Goal: Task Accomplishment & Management: Complete application form

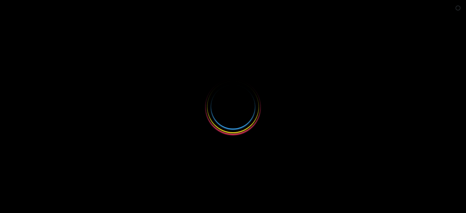
select select
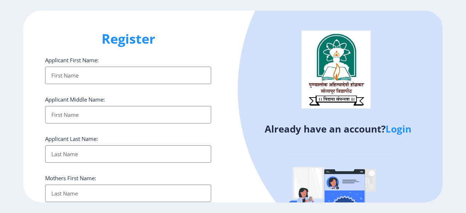
click at [67, 77] on input "Applicant First Name:" at bounding box center [128, 75] width 166 height 17
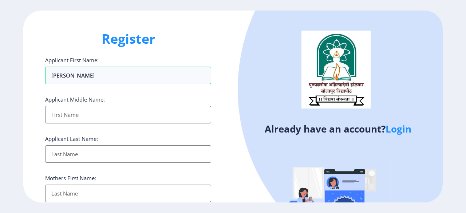
type input "[PERSON_NAME]"
click at [61, 115] on input "Applicant First Name:" at bounding box center [128, 114] width 166 height 17
type input "aamsiddha"
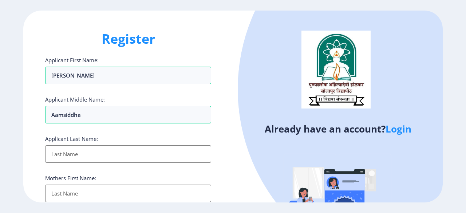
click at [61, 151] on input "Applicant First Name:" at bounding box center [128, 153] width 166 height 17
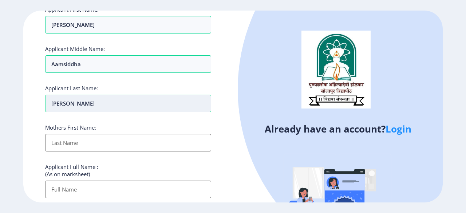
scroll to position [51, 0]
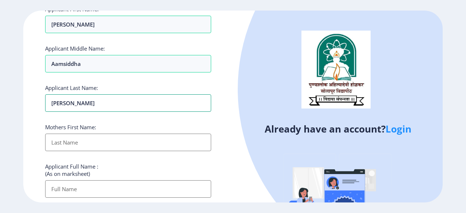
type input "[PERSON_NAME]"
click at [60, 140] on input "Applicant First Name:" at bounding box center [128, 142] width 166 height 17
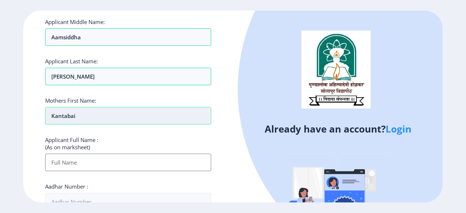
scroll to position [91, 0]
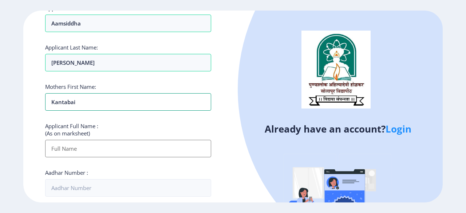
type input "kantabai"
click at [59, 147] on input "Applicant First Name:" at bounding box center [128, 148] width 166 height 17
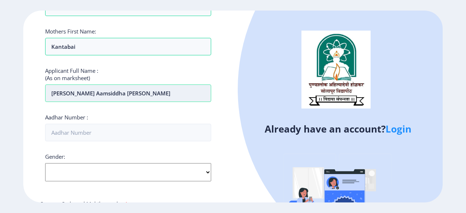
scroll to position [149, 0]
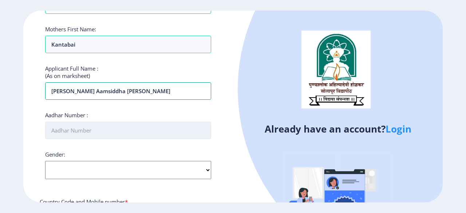
type input "[PERSON_NAME] aamsiddha [PERSON_NAME]"
click at [55, 129] on input "Aadhar Number :" at bounding box center [128, 130] width 166 height 17
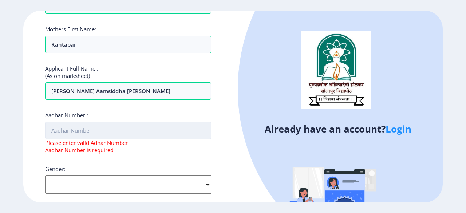
click at [75, 127] on input "Aadhar Number :" at bounding box center [128, 130] width 166 height 17
click at [65, 133] on input "Aadhar Number :" at bounding box center [128, 130] width 166 height 17
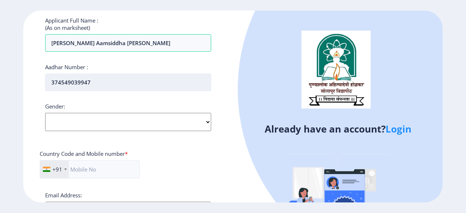
scroll to position [200, 0]
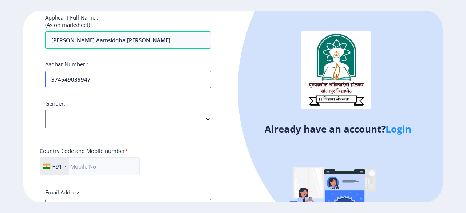
type input "374549039947"
click at [209, 116] on select "Select Gender [DEMOGRAPHIC_DATA] [DEMOGRAPHIC_DATA] Other" at bounding box center [128, 119] width 166 height 18
select select "[DEMOGRAPHIC_DATA]"
click at [45, 110] on select "Select Gender [DEMOGRAPHIC_DATA] [DEMOGRAPHIC_DATA] Other" at bounding box center [128, 119] width 166 height 18
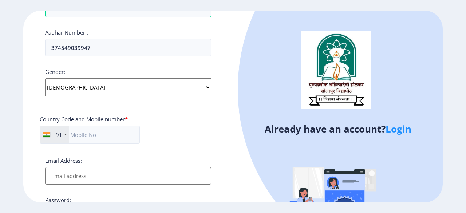
scroll to position [233, 0]
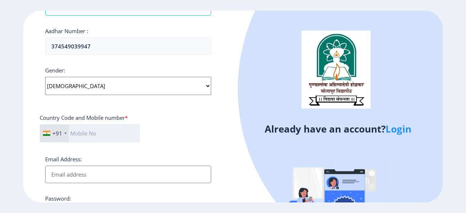
click at [91, 133] on input "text" at bounding box center [90, 133] width 100 height 18
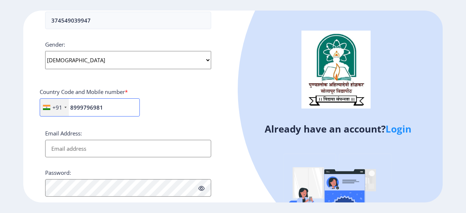
scroll to position [260, 0]
type input "8999796981"
click at [70, 144] on input "Email Address:" at bounding box center [128, 147] width 166 height 17
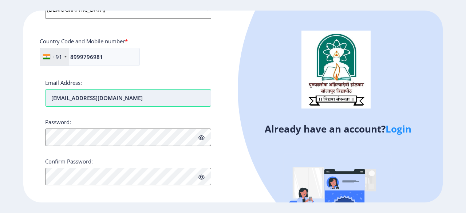
scroll to position [313, 0]
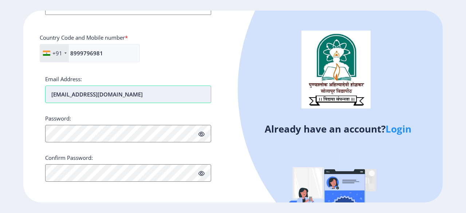
type input "[EMAIL_ADDRESS][DOMAIN_NAME]"
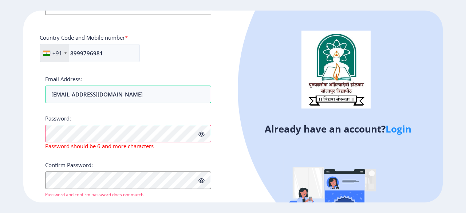
click at [199, 132] on icon at bounding box center [202, 134] width 6 height 5
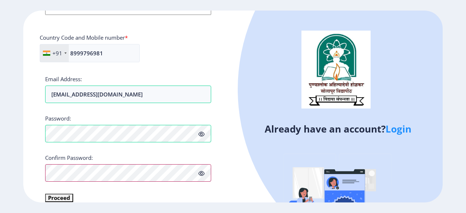
scroll to position [322, 0]
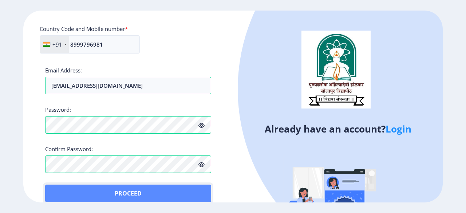
click at [59, 188] on button "Proceed" at bounding box center [128, 193] width 166 height 17
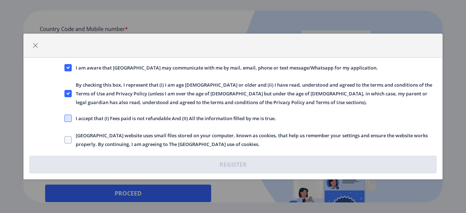
click at [67, 118] on span at bounding box center [67, 118] width 7 height 7
click at [65, 118] on input "I accept that (I) Fees paid is not refundable And (II) All the information fill…" at bounding box center [64, 118] width 0 height 0
checkbox input "true"
click at [67, 137] on span at bounding box center [67, 139] width 7 height 7
click at [65, 140] on input "[GEOGRAPHIC_DATA] website uses small files stored on your computer, known as co…" at bounding box center [64, 140] width 0 height 0
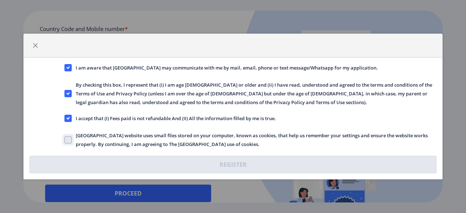
checkbox input "true"
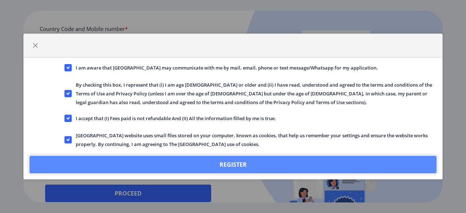
click at [248, 167] on button "Register" at bounding box center [233, 164] width 407 height 17
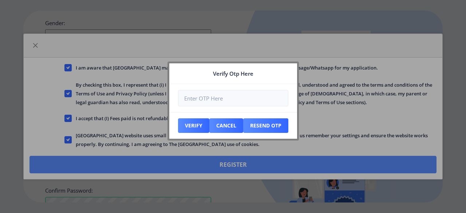
scroll to position [363, 0]
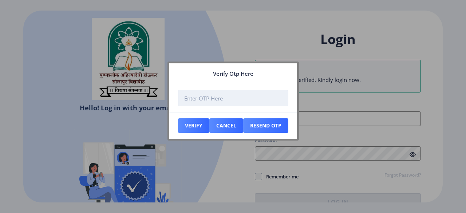
type input "[EMAIL_ADDRESS][DOMAIN_NAME]"
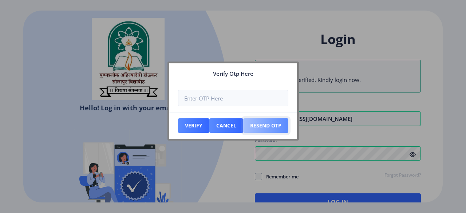
click at [209, 125] on button "Resend Otp" at bounding box center [193, 125] width 31 height 15
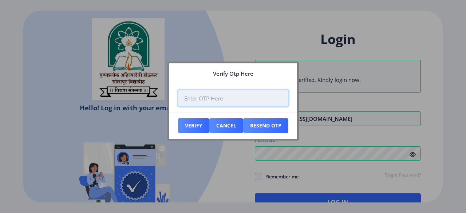
click at [203, 98] on input "number" at bounding box center [233, 98] width 110 height 16
click at [201, 101] on input "number" at bounding box center [233, 98] width 110 height 16
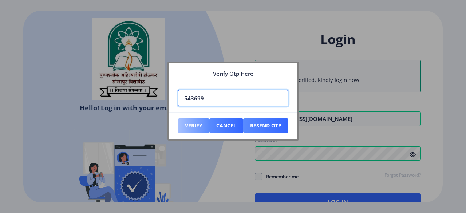
type input "543699"
click at [199, 123] on button "Verify" at bounding box center [193, 125] width 31 height 15
click at [195, 124] on button "Verify" at bounding box center [193, 125] width 31 height 15
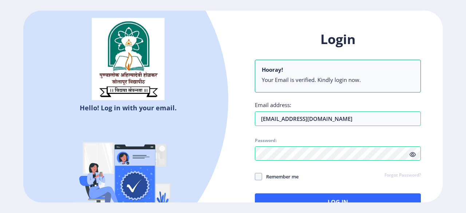
click at [262, 176] on span "Remember me" at bounding box center [280, 176] width 36 height 9
click at [255, 177] on input "Remember me" at bounding box center [255, 177] width 0 height 0
checkbox input "true"
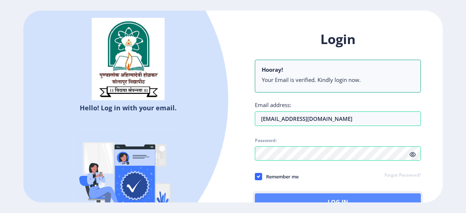
click at [316, 196] on button "Log In" at bounding box center [338, 201] width 166 height 17
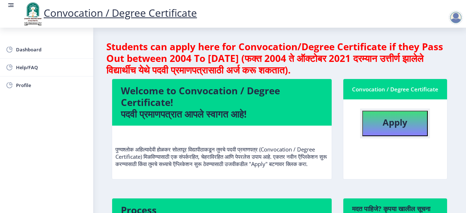
click at [393, 121] on b "Apply" at bounding box center [395, 122] width 25 height 12
select select
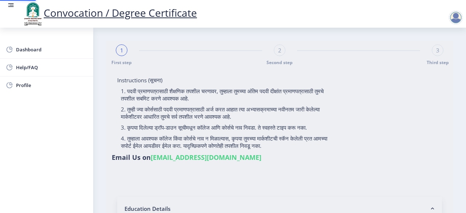
type input "[PERSON_NAME] aamsiddha [PERSON_NAME]"
type input "kantabai"
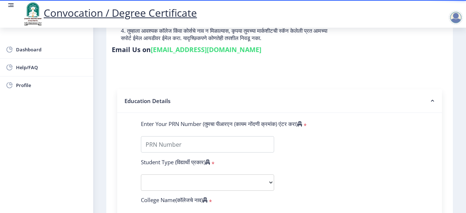
scroll to position [109, 0]
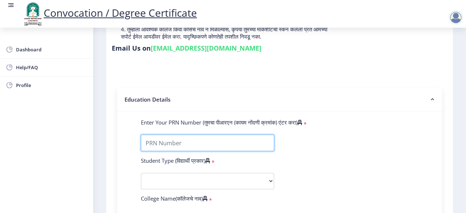
click at [155, 142] on input "Enter Your PRN Number (तुमचा पीआरएन (कायम नोंदणी क्रमांक) एंटर करा)" at bounding box center [207, 143] width 133 height 16
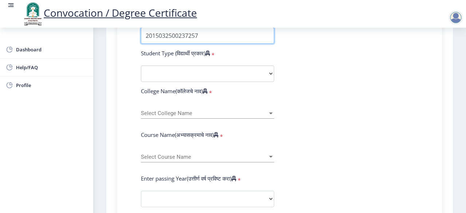
scroll to position [217, 0]
type input "2015032500237257"
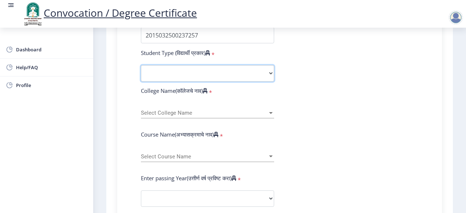
click at [270, 73] on select "Select Student Type Regular External" at bounding box center [207, 73] width 133 height 16
select select "External"
click at [141, 65] on select "Select Student Type Regular External" at bounding box center [207, 73] width 133 height 16
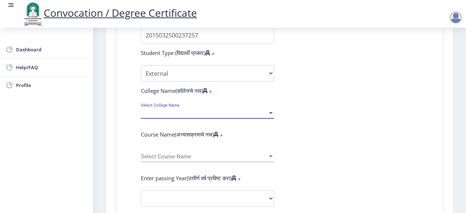
click at [270, 113] on div at bounding box center [271, 113] width 4 height 2
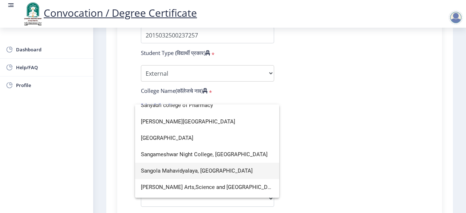
scroll to position [1400, 0]
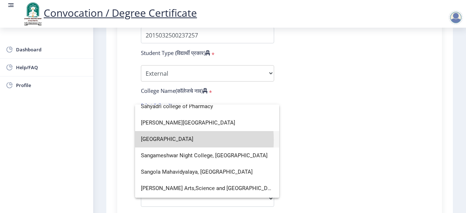
click at [156, 140] on span "[GEOGRAPHIC_DATA]" at bounding box center [207, 139] width 133 height 16
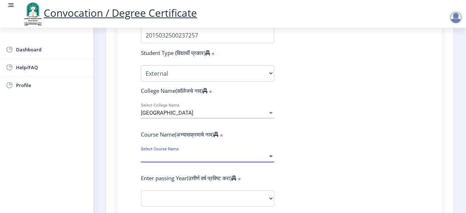
click at [270, 156] on div at bounding box center [271, 157] width 4 height 2
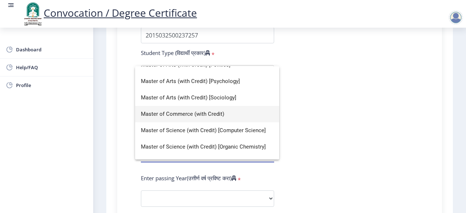
scroll to position [337, 0]
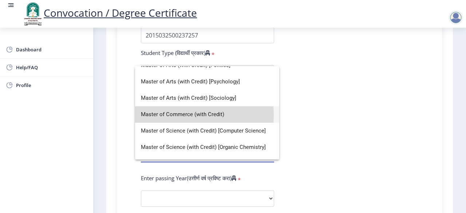
click at [173, 115] on span "Master of Commerce (with Credit)" at bounding box center [207, 114] width 133 height 16
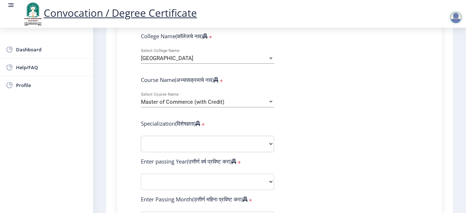
scroll to position [272, 0]
click at [270, 142] on select "Specialization Advanced Accountancy Advanced Costing Advanced Banking & Financi…" at bounding box center [207, 144] width 133 height 16
select select "Advanced Accountancy"
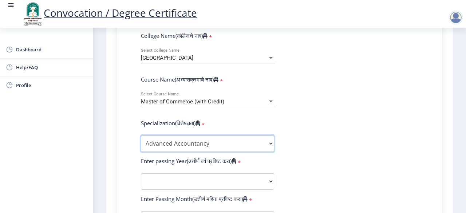
click at [141, 136] on select "Specialization Advanced Accountancy Advanced Costing Advanced Banking & Financi…" at bounding box center [207, 144] width 133 height 16
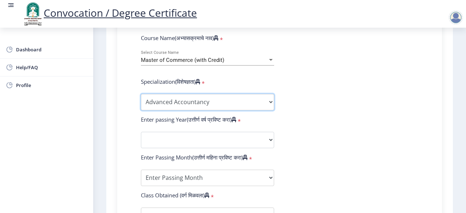
scroll to position [314, 0]
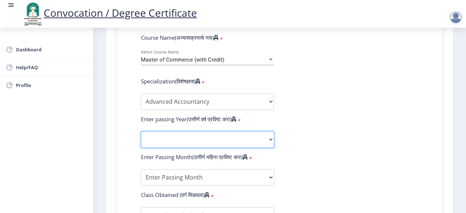
click at [270, 139] on select "2025 2024 2023 2022 2021 2020 2019 2018 2017 2016 2015 2014 2013 2012 2011 2010…" at bounding box center [207, 140] width 133 height 16
select select "2017"
click at [141, 132] on select "2025 2024 2023 2022 2021 2020 2019 2018 2017 2016 2015 2014 2013 2012 2011 2010…" at bounding box center [207, 140] width 133 height 16
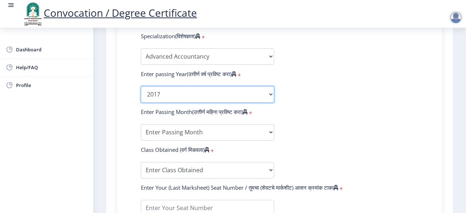
scroll to position [363, 0]
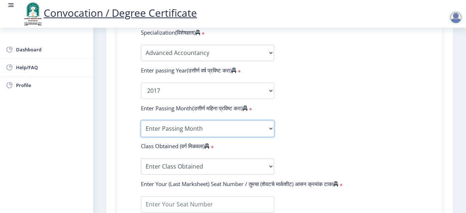
click at [268, 131] on select "Enter Passing Month March April May October November December" at bounding box center [207, 129] width 133 height 16
select select "May"
click at [141, 121] on select "Enter Passing Month March April May October November December" at bounding box center [207, 129] width 133 height 16
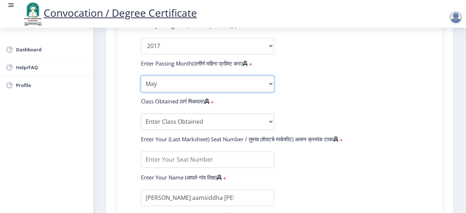
scroll to position [414, 0]
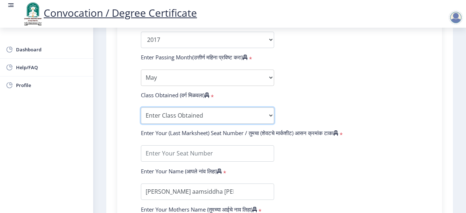
click at [270, 114] on select "Enter Class Obtained FIRST CLASS WITH DISTINCTION FIRST CLASS HIGHER SECOND CLA…" at bounding box center [207, 115] width 133 height 16
select select "SECOND CLASS"
click at [141, 107] on select "Enter Class Obtained FIRST CLASS WITH DISTINCTION FIRST CLASS HIGHER SECOND CLA…" at bounding box center [207, 115] width 133 height 16
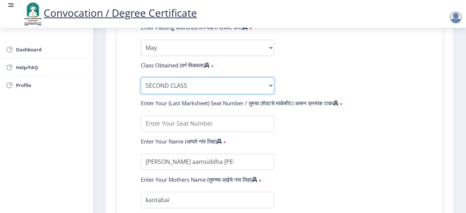
scroll to position [446, 0]
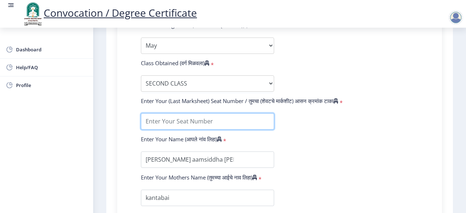
click at [213, 121] on input "textarea" at bounding box center [207, 121] width 133 height 16
type input "506953"
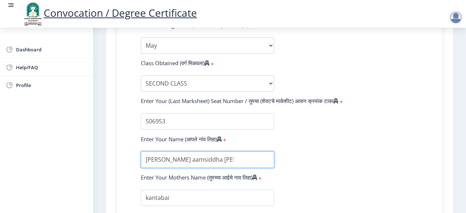
click at [194, 161] on input "textarea" at bounding box center [207, 160] width 133 height 16
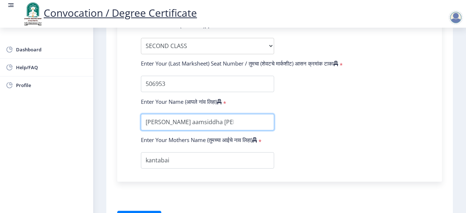
scroll to position [485, 0]
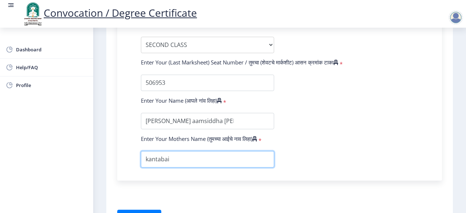
click at [199, 158] on input "textarea" at bounding box center [207, 159] width 133 height 16
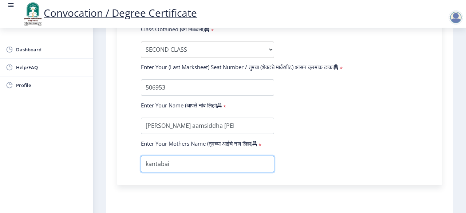
scroll to position [478, 0]
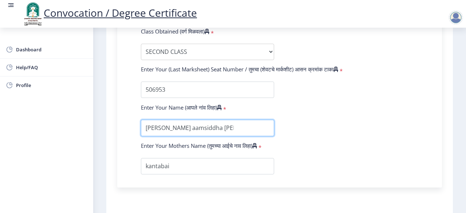
click at [217, 127] on input "textarea" at bounding box center [207, 128] width 133 height 16
click at [148, 129] on input "textarea" at bounding box center [207, 128] width 133 height 16
click at [168, 128] on input "textarea" at bounding box center [207, 128] width 133 height 16
click at [199, 128] on input "textarea" at bounding box center [207, 128] width 133 height 16
type input "[PERSON_NAME] Aamsiddha [PERSON_NAME]"
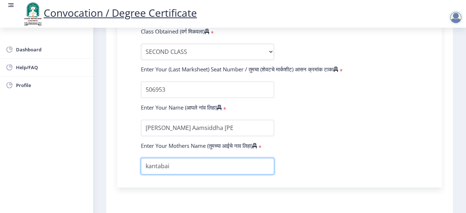
click at [148, 166] on input "textarea" at bounding box center [207, 166] width 133 height 16
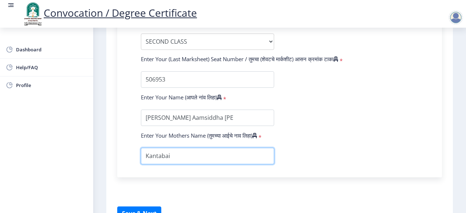
scroll to position [488, 0]
click at [177, 156] on input "textarea" at bounding box center [207, 156] width 133 height 16
type input "Kantabai"
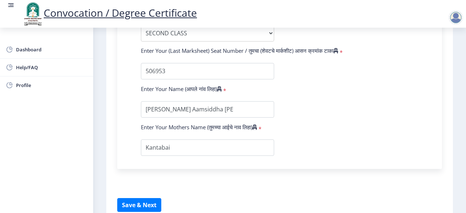
scroll to position [497, 0]
click at [138, 204] on button "Save & Next" at bounding box center [139, 205] width 44 height 14
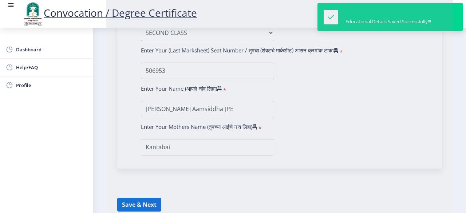
select select
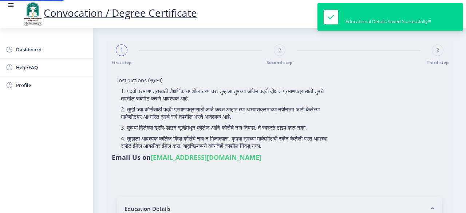
type input "[PERSON_NAME] aamsiddha [PERSON_NAME]"
type input "kantabai"
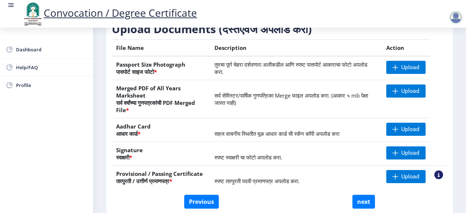
scroll to position [129, 0]
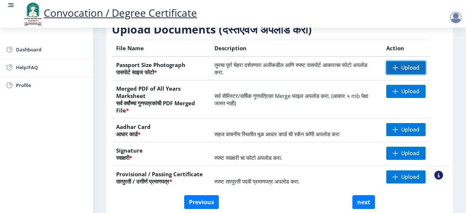
click at [407, 70] on span "Upload" at bounding box center [410, 67] width 18 height 7
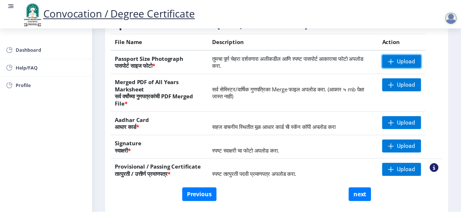
scroll to position [138, 0]
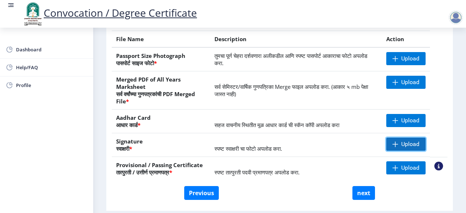
click at [402, 145] on span "Upload" at bounding box center [410, 144] width 18 height 7
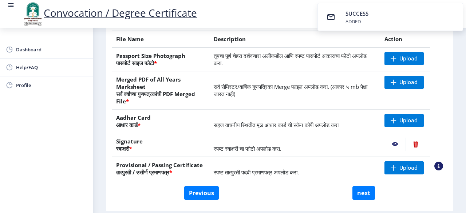
click at [393, 144] on nb-action at bounding box center [395, 144] width 21 height 13
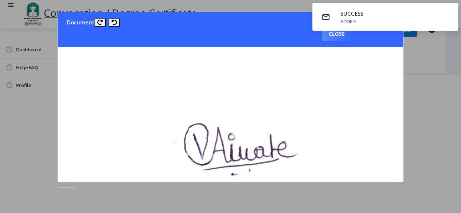
click at [431, 61] on div at bounding box center [230, 106] width 461 height 213
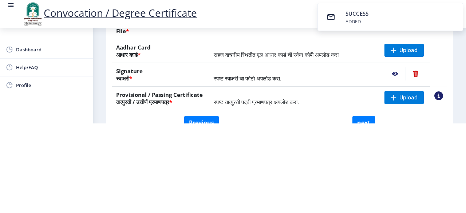
scroll to position [118, 0]
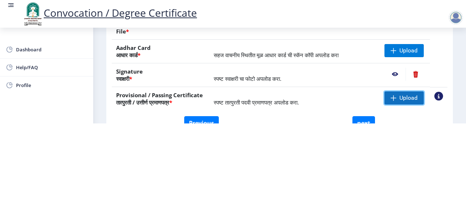
click at [395, 99] on span "Upload" at bounding box center [404, 97] width 39 height 13
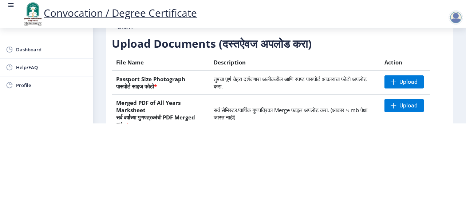
scroll to position [24, 0]
click at [317, 122] on td "सर्व सेमिस्टर/वार्षिक गुणपत्रिका Merge फाइल अपलोड करा. (आकार ५ mb पेक्षा जास्त …" at bounding box center [294, 114] width 171 height 38
